Goal: Information Seeking & Learning: Learn about a topic

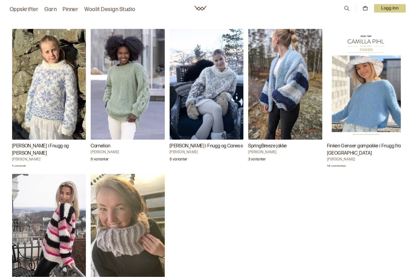
scroll to position [572, 0]
click at [15, 12] on link "Oppskrifter" at bounding box center [24, 9] width 29 height 8
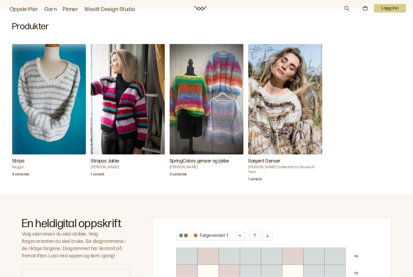
scroll to position [156, 0]
click at [258, 127] on img "Sargent Genser" at bounding box center [285, 99] width 74 height 111
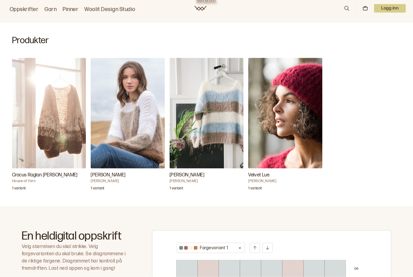
scroll to position [169, 0]
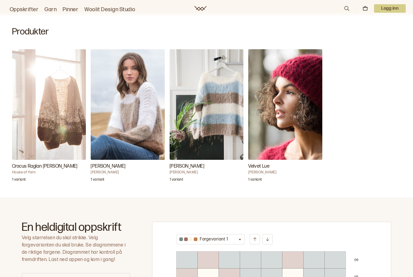
click at [43, 155] on img "Crocus Raglan Jakke Lang" at bounding box center [49, 104] width 74 height 111
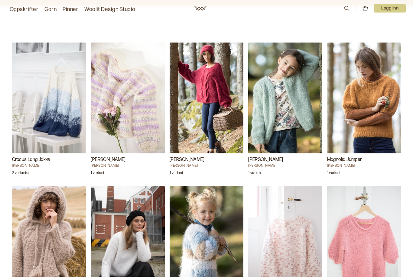
scroll to position [575, 0]
click at [279, 127] on img "Cynthia Kids Jakke" at bounding box center [285, 97] width 74 height 111
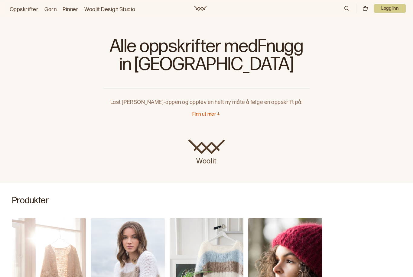
click at [21, 13] on link "Oppskrifter" at bounding box center [24, 9] width 29 height 8
click at [206, 116] on p "Finn ut mer" at bounding box center [204, 115] width 24 height 6
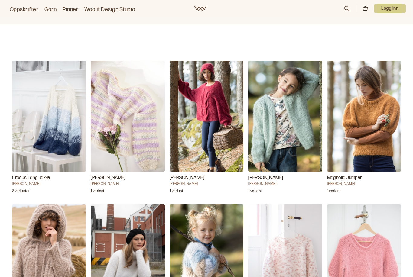
scroll to position [556, 0]
click at [60, 142] on img "Crocus Lang Jakke" at bounding box center [49, 116] width 74 height 111
